Goal: Task Accomplishment & Management: Manage account settings

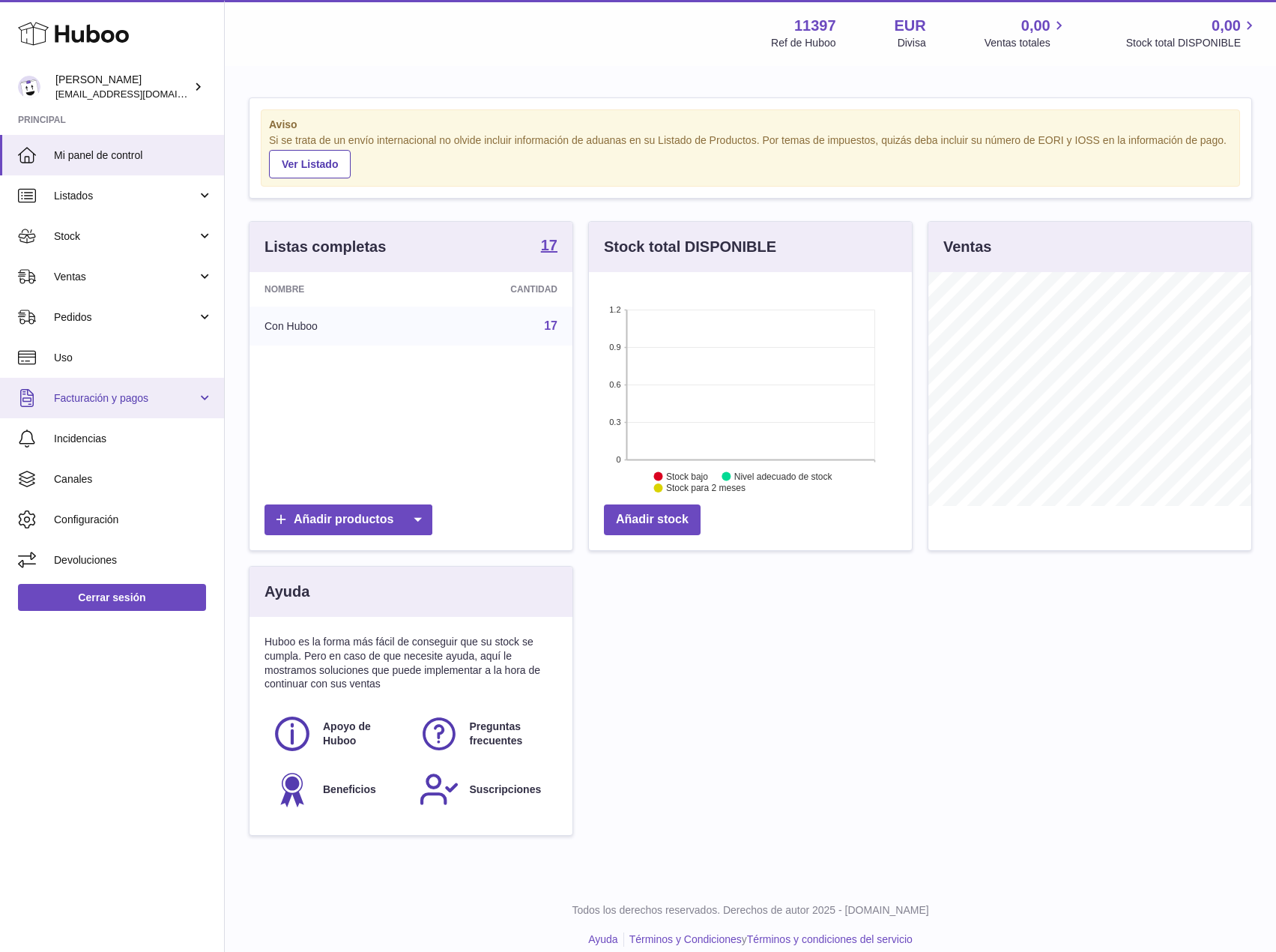
click at [143, 394] on span "Facturación y pagos" at bounding box center [126, 398] width 143 height 15
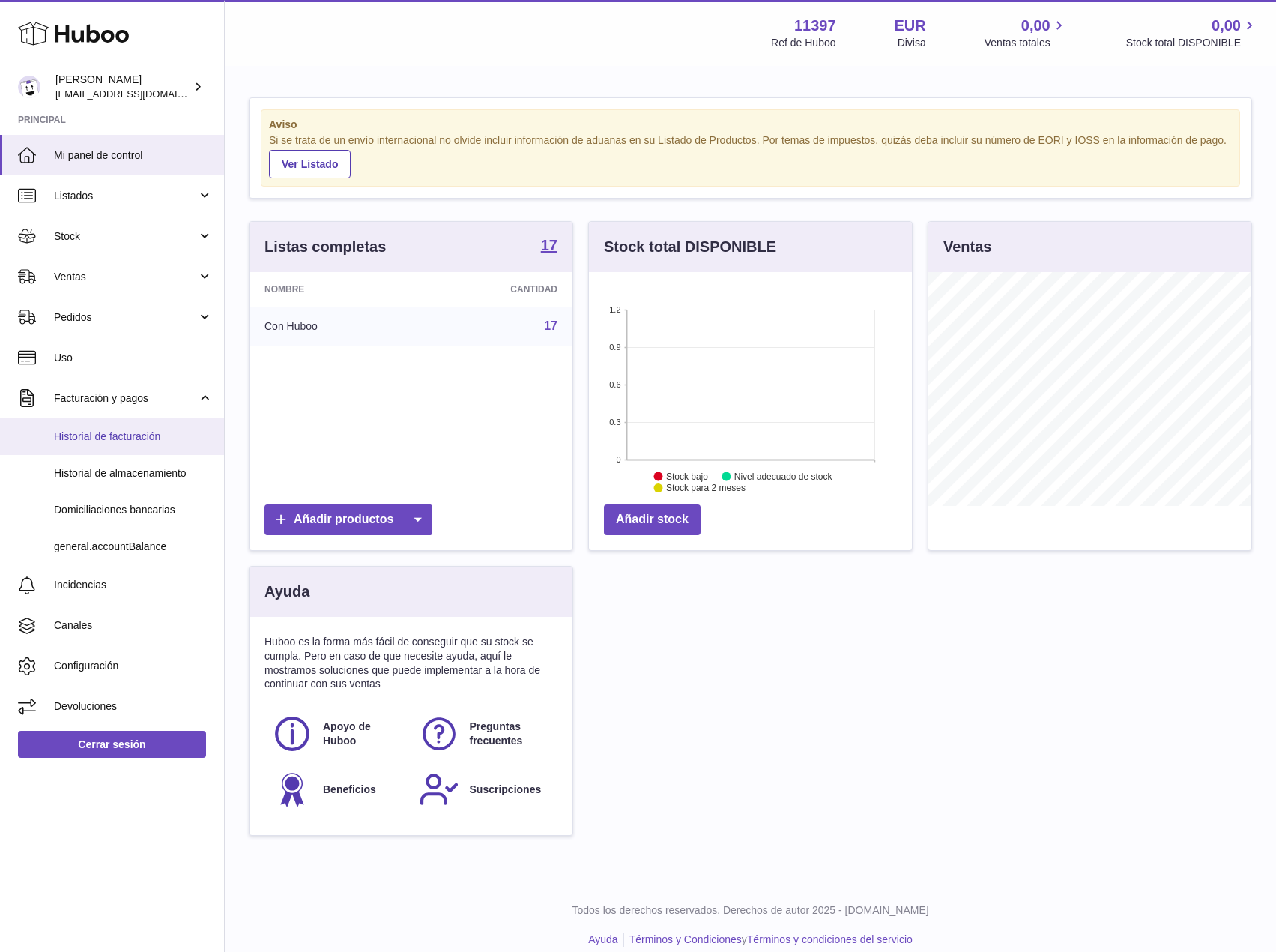
click at [136, 431] on span "Historial de facturación" at bounding box center [133, 437] width 159 height 15
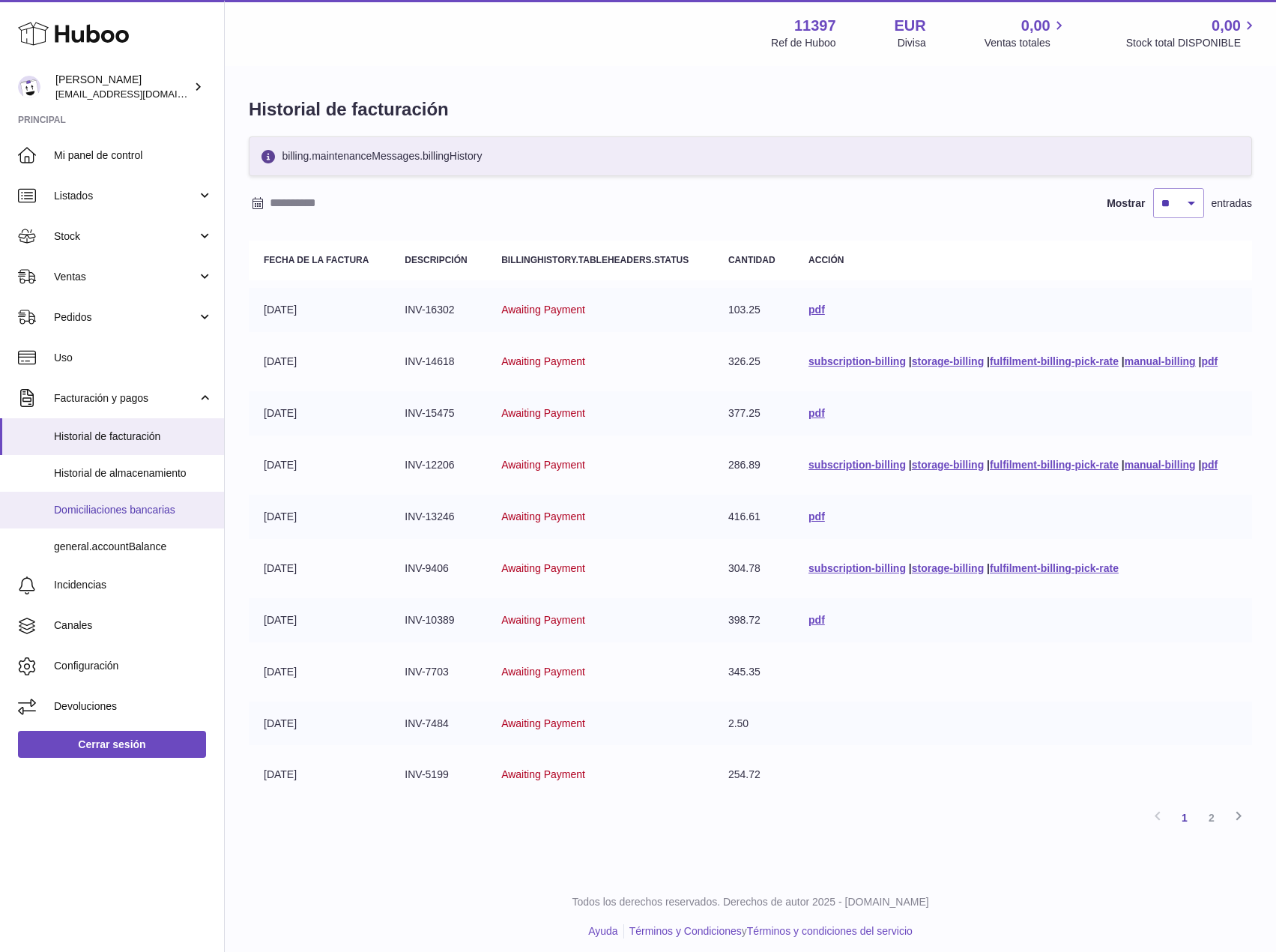
click at [169, 510] on span "Domiciliaciones bancarias" at bounding box center [133, 510] width 159 height 15
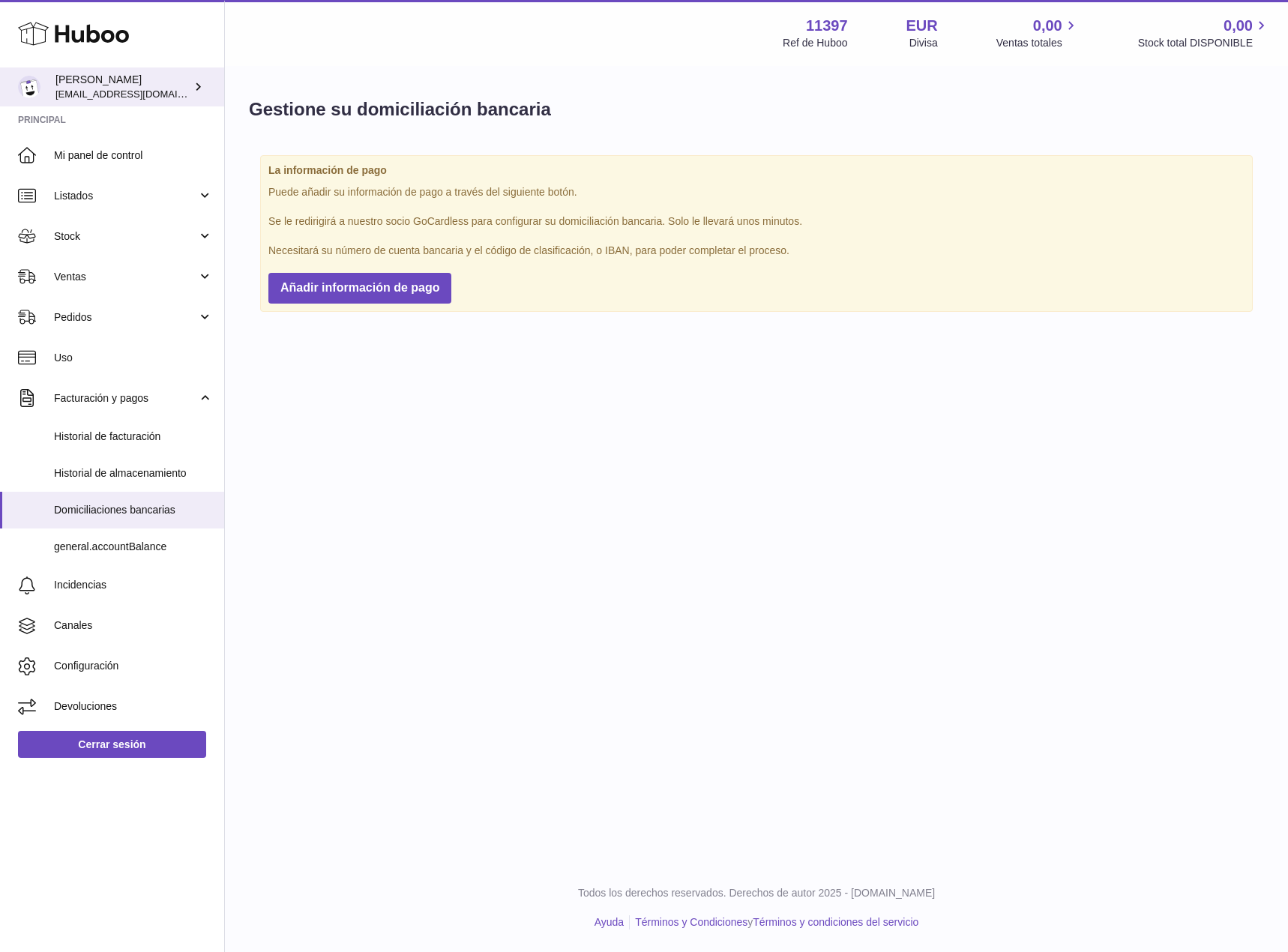
click at [167, 89] on div "Jorge Burgaleta info@luckybur.com" at bounding box center [123, 86] width 135 height 28
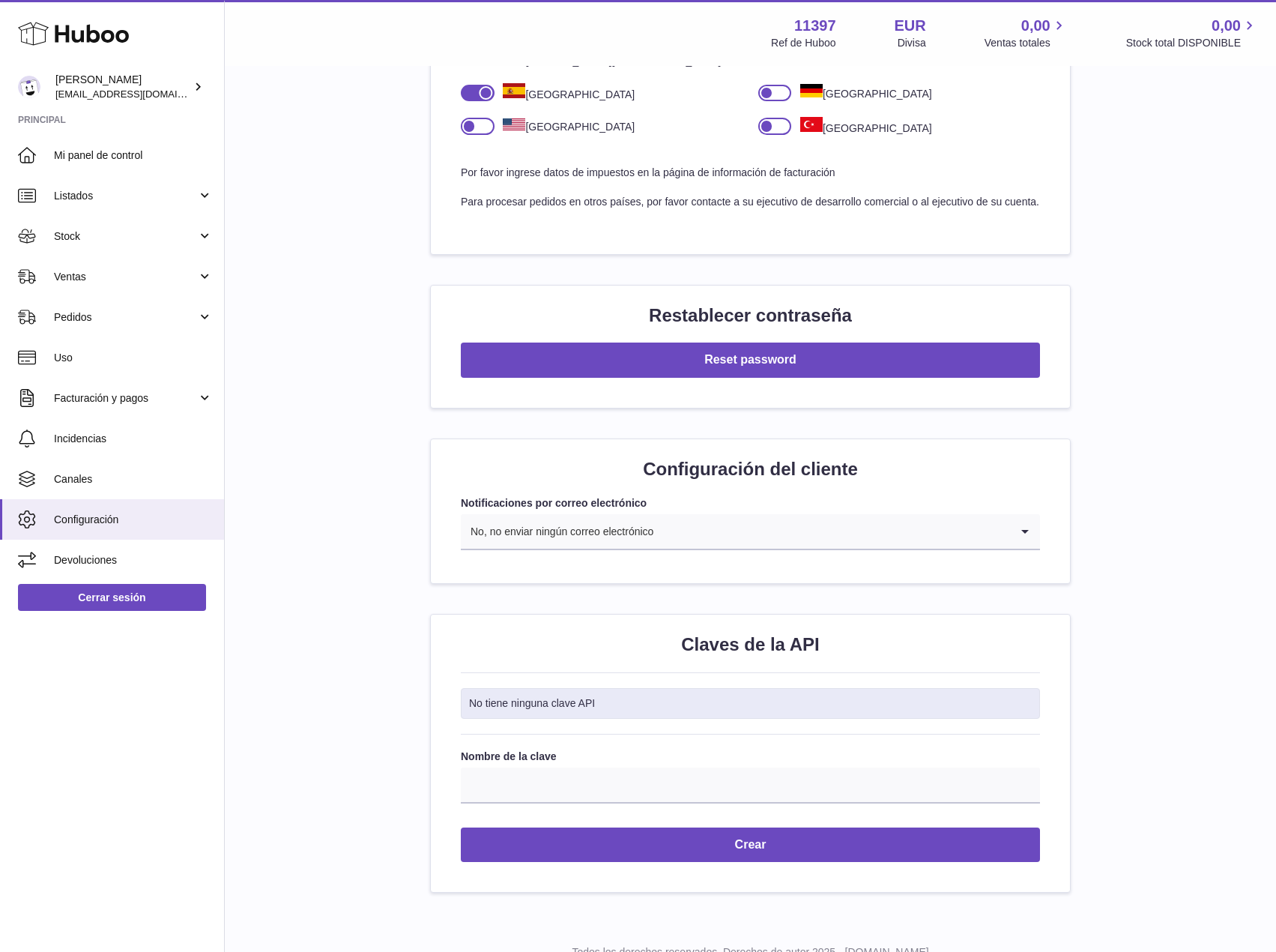
scroll to position [1179, 0]
